Goal: Task Accomplishment & Management: Manage account settings

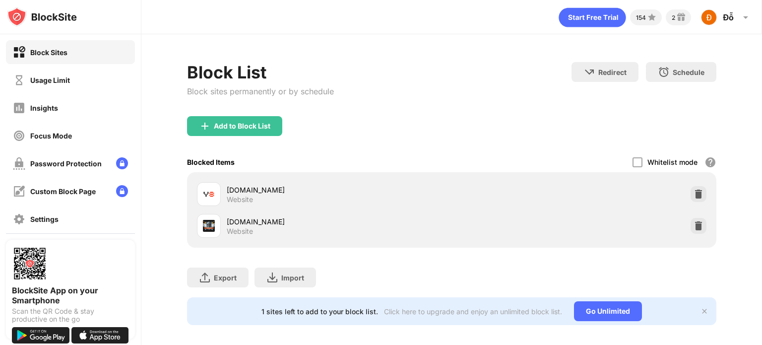
click at [236, 127] on div "Add to Block List" at bounding box center [242, 126] width 57 height 8
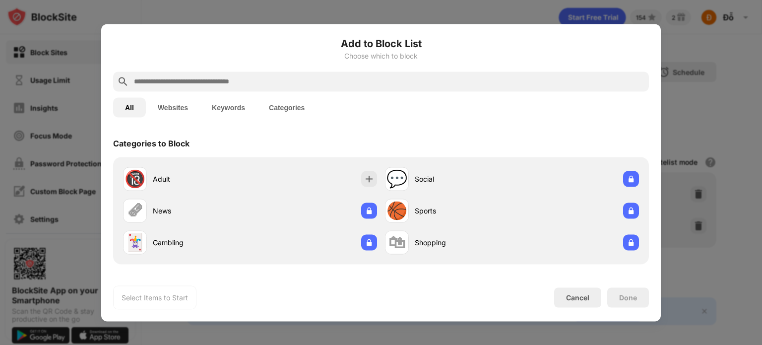
click at [320, 78] on input "text" at bounding box center [389, 81] width 512 height 12
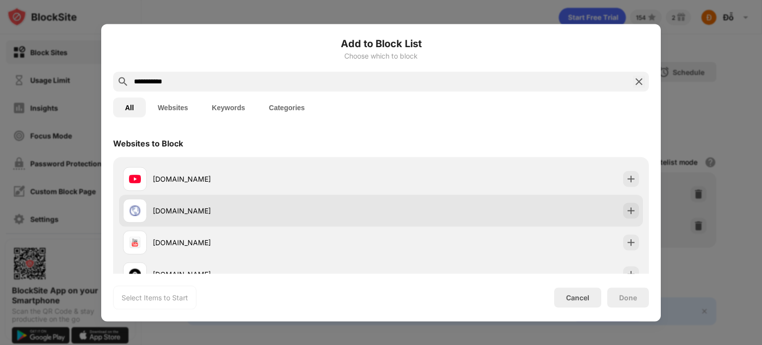
type input "**********"
click at [303, 187] on div "[DOMAIN_NAME]" at bounding box center [252, 179] width 258 height 24
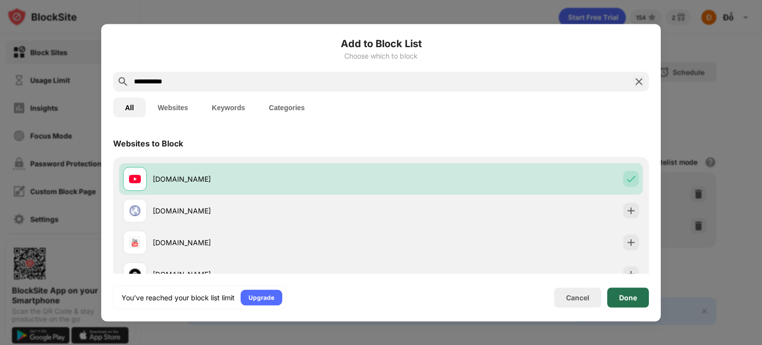
click at [628, 300] on div "Done" at bounding box center [628, 297] width 18 height 8
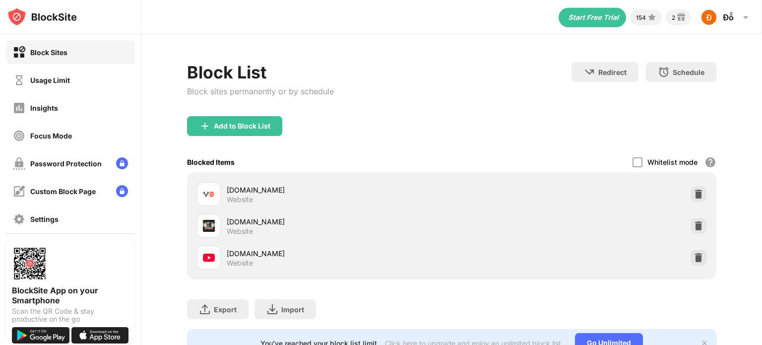
click at [445, 71] on div "Block List Block sites permanently or by schedule Redirect Choose a site to be …" at bounding box center [451, 89] width 529 height 54
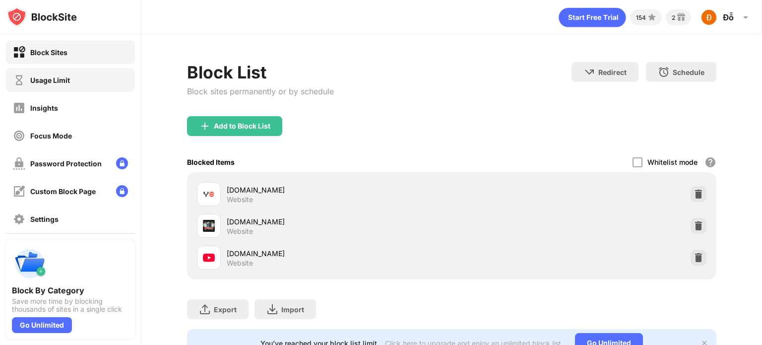
click at [64, 82] on div "Usage Limit" at bounding box center [50, 80] width 40 height 8
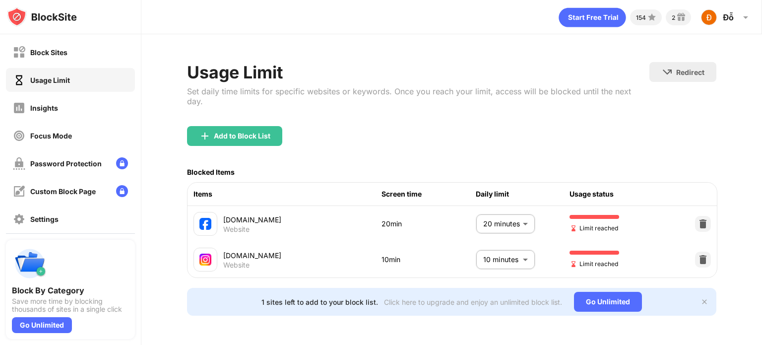
click at [518, 212] on body "Block Sites Usage Limit Insights Focus Mode Password Protection Custom Block Pa…" at bounding box center [381, 172] width 762 height 345
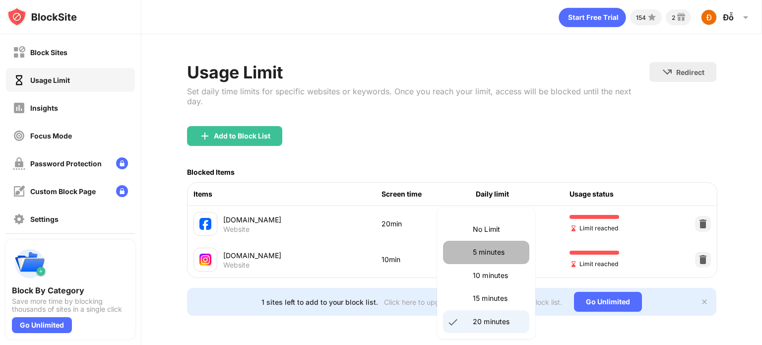
click at [503, 249] on p "5 minutes" at bounding box center [498, 252] width 51 height 11
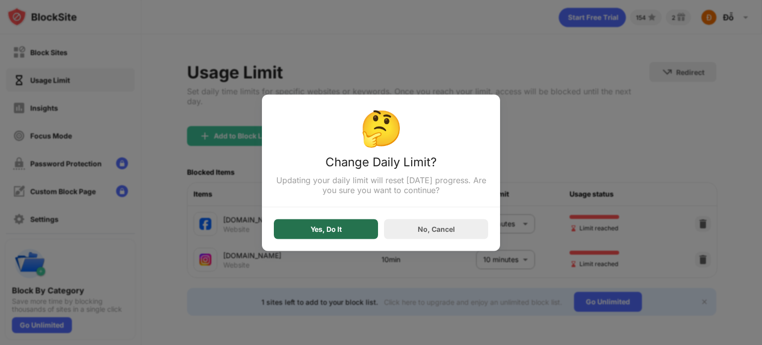
click at [335, 228] on div "Yes, Do It" at bounding box center [326, 229] width 31 height 8
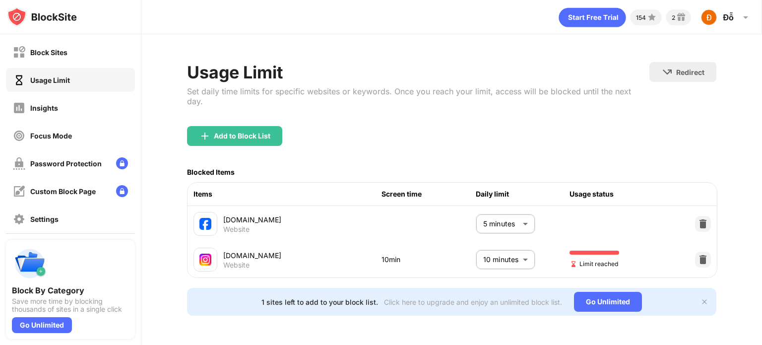
click at [482, 216] on body "Block Sites Usage Limit Insights Focus Mode Password Protection Custom Block Pa…" at bounding box center [381, 172] width 762 height 345
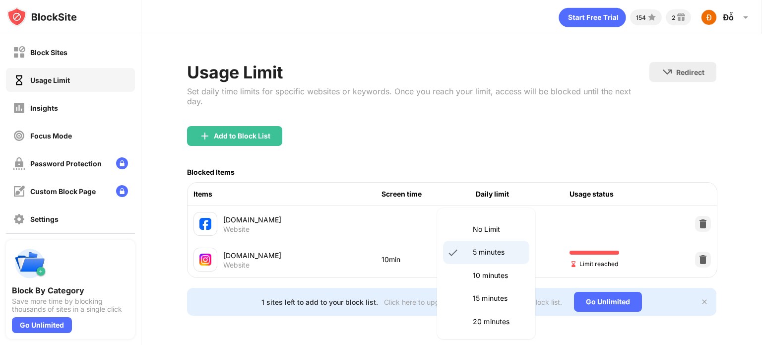
click at [483, 320] on p "20 minutes" at bounding box center [498, 321] width 51 height 11
type input "**"
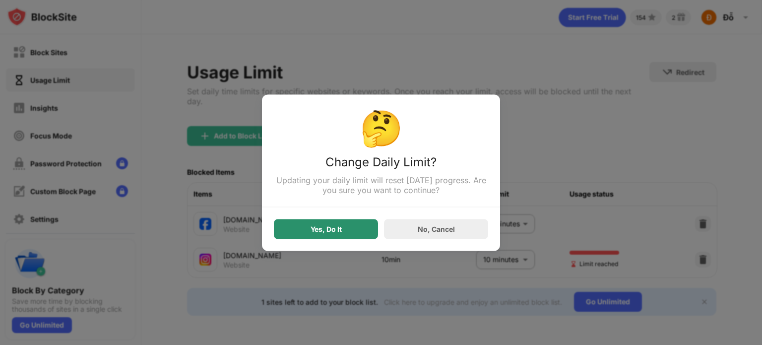
click at [333, 231] on div "Yes, Do It" at bounding box center [326, 229] width 31 height 8
